Goal: Task Accomplishment & Management: Use online tool/utility

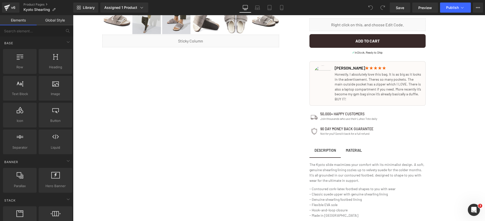
scroll to position [265, 0]
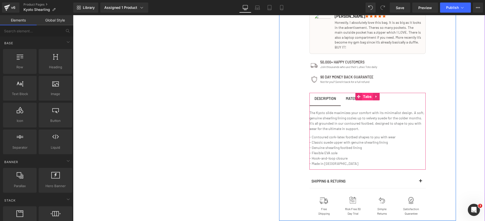
click at [365, 99] on span "Tabs" at bounding box center [366, 97] width 11 height 8
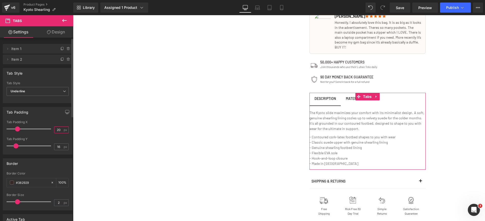
click at [57, 128] on input "20" at bounding box center [58, 129] width 9 height 6
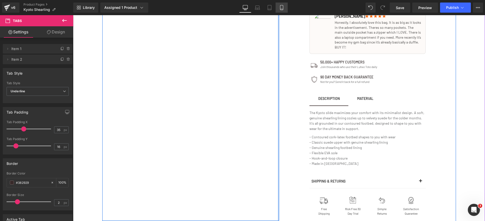
click at [280, 11] on link "Mobile" at bounding box center [281, 8] width 12 height 10
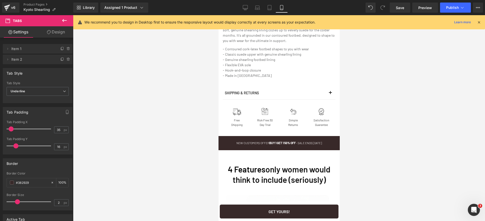
scroll to position [432, 0]
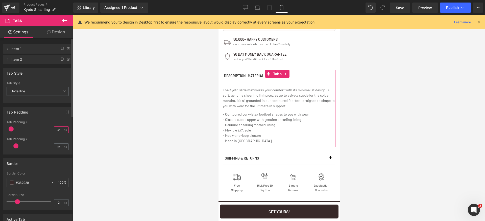
click at [59, 129] on input "35" at bounding box center [58, 129] width 9 height 6
type input "2"
click at [245, 6] on icon at bounding box center [245, 7] width 5 height 5
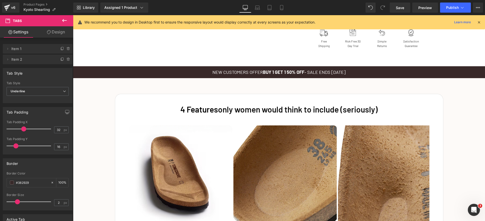
scroll to position [273, 0]
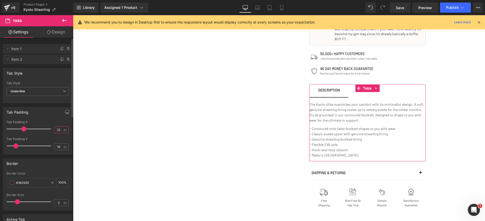
click at [56, 128] on input "32" at bounding box center [58, 129] width 9 height 6
drag, startPoint x: 56, startPoint y: 128, endPoint x: 63, endPoint y: 130, distance: 7.0
click at [56, 128] on input "32" at bounding box center [58, 129] width 9 height 6
type input "32"
click at [52, 118] on div "Tab Padding 20px Tab Padding X 32 px 16px Tab Padding Y 16 px" at bounding box center [38, 130] width 70 height 47
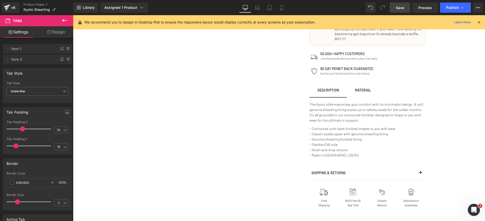
click at [400, 10] on link "Save" at bounding box center [399, 8] width 20 height 10
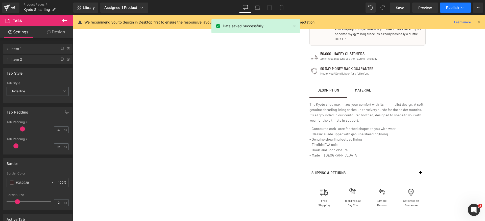
click at [454, 8] on span "Publish" at bounding box center [452, 8] width 13 height 4
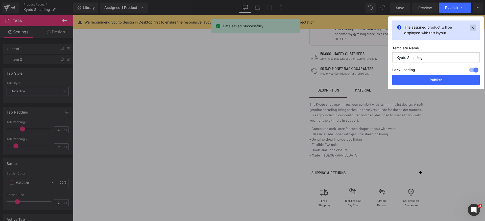
click at [473, 28] on icon at bounding box center [472, 27] width 6 height 6
